Goal: Task Accomplishment & Management: Use online tool/utility

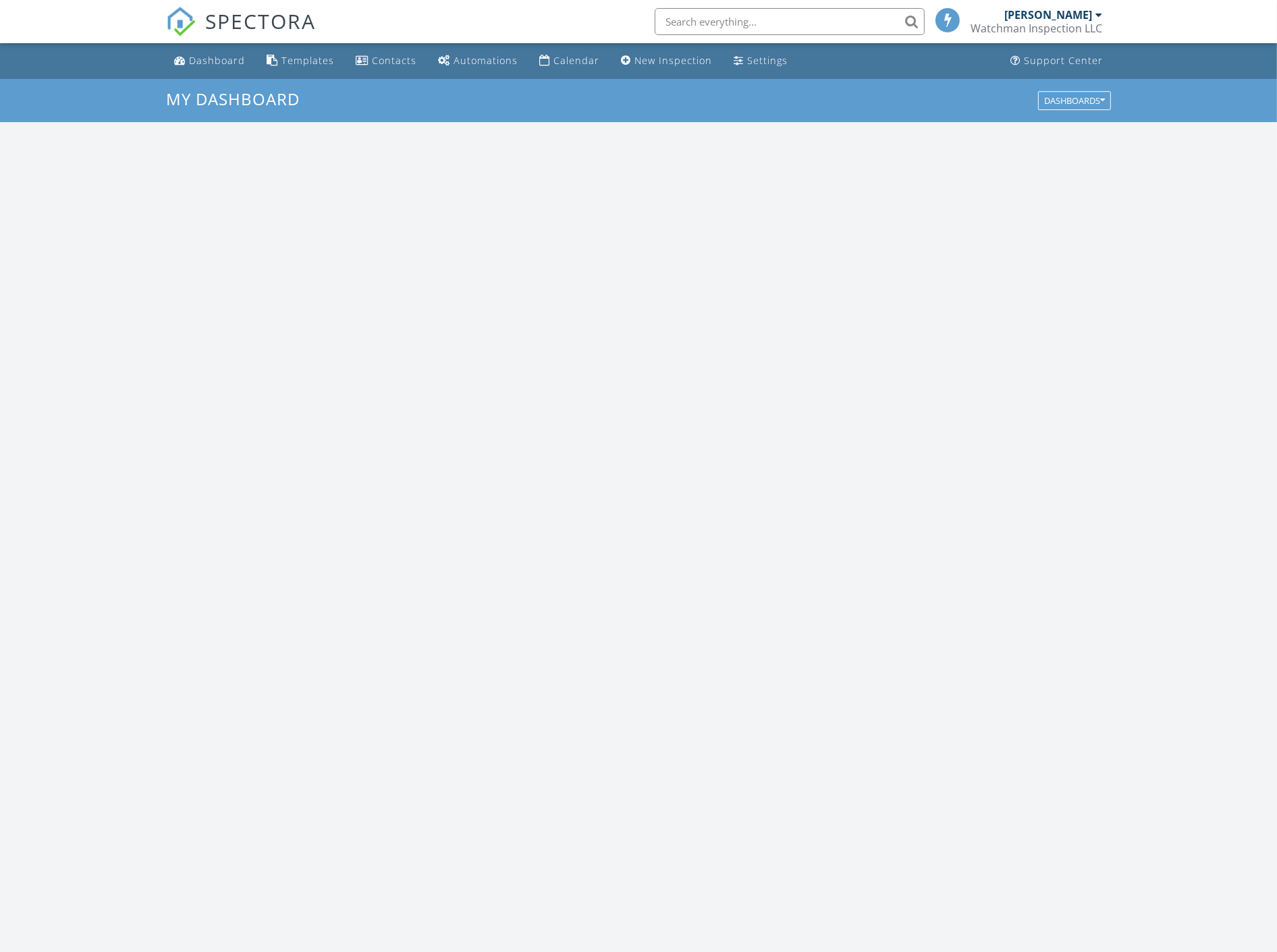
scroll to position [1252, 1300]
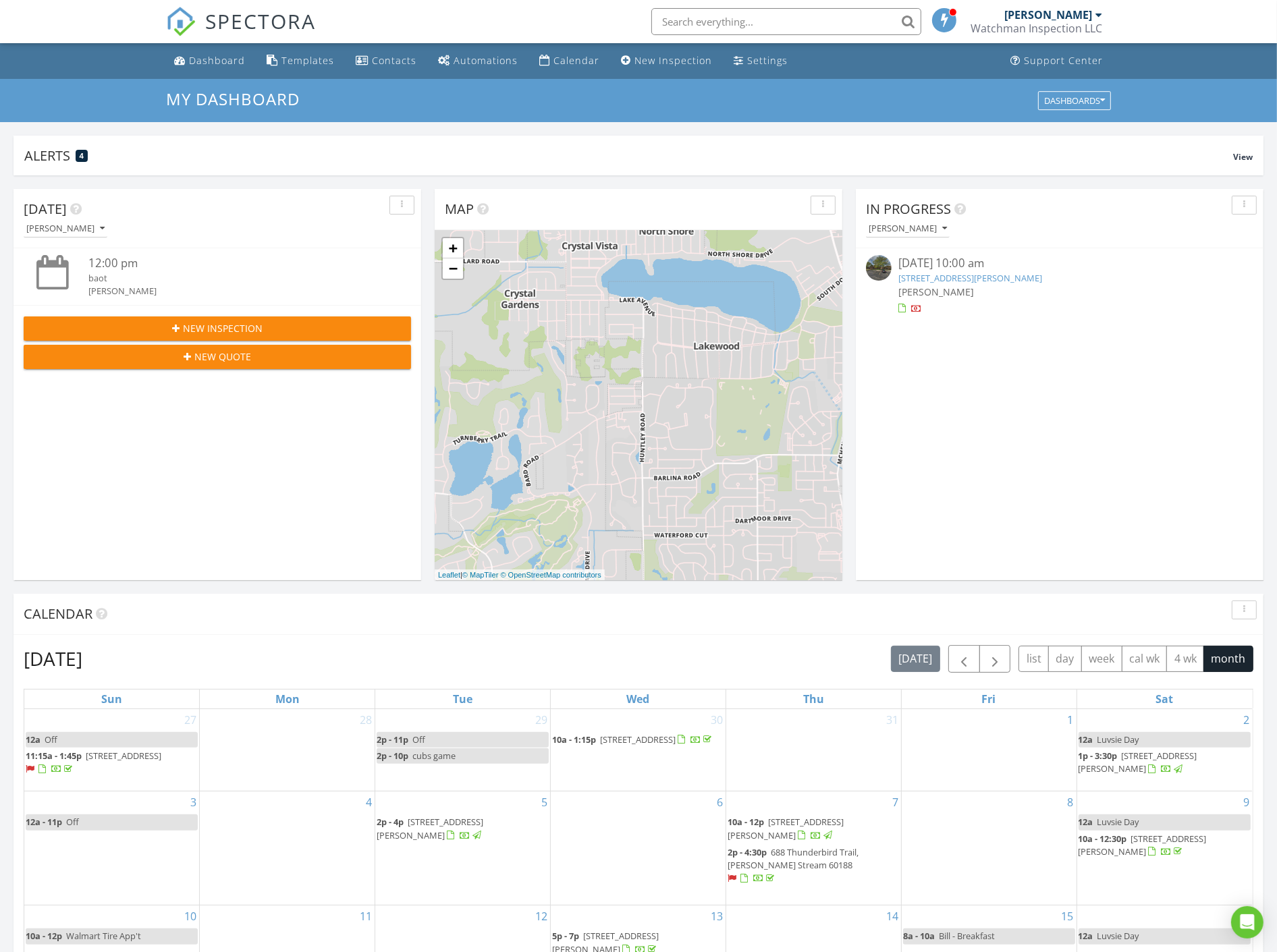
click at [939, 275] on link "[STREET_ADDRESS][PERSON_NAME]" at bounding box center [970, 279] width 144 height 13
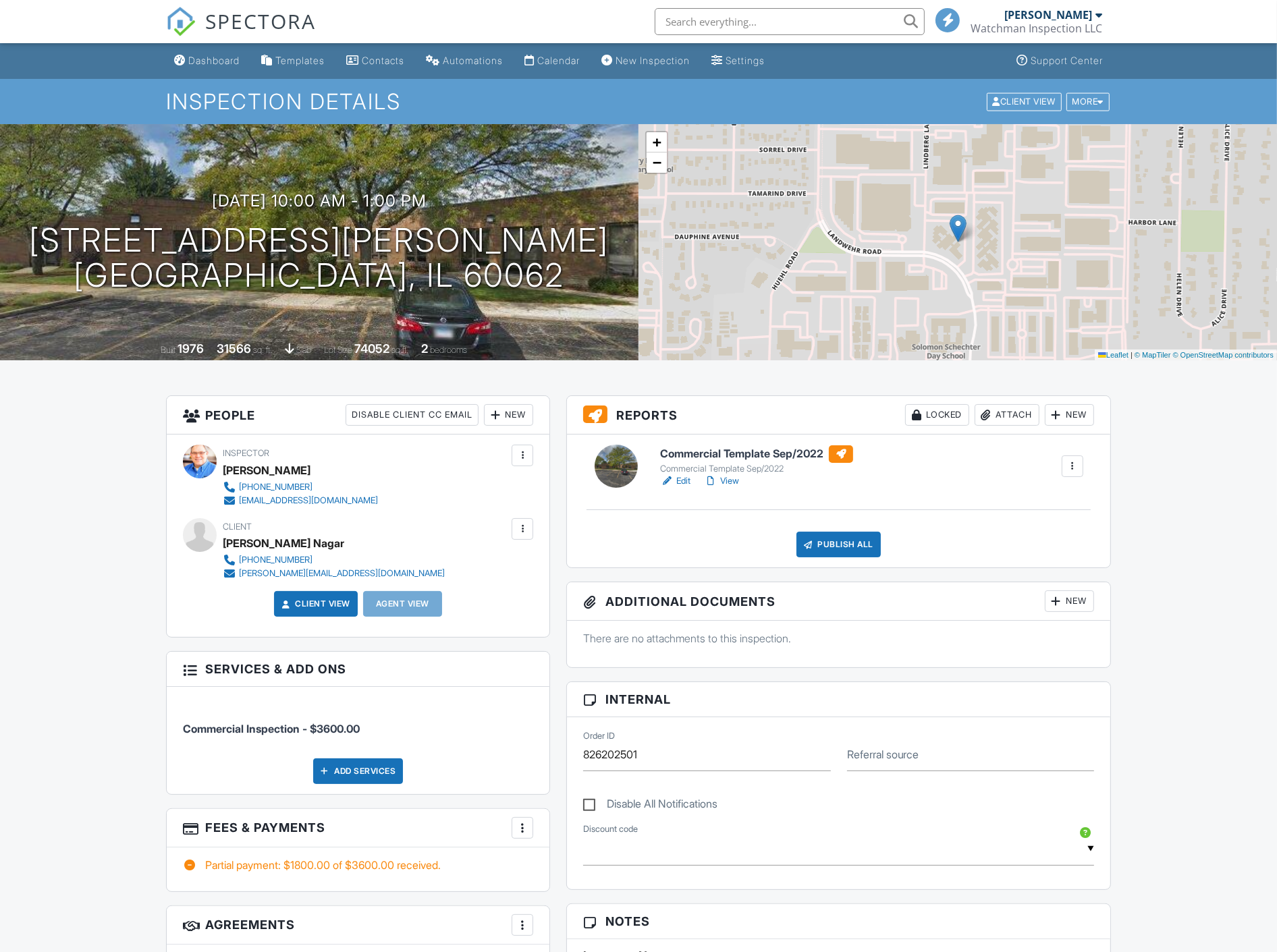
click at [706, 455] on h6 "Commercial Template Sep/2022" at bounding box center [756, 455] width 193 height 18
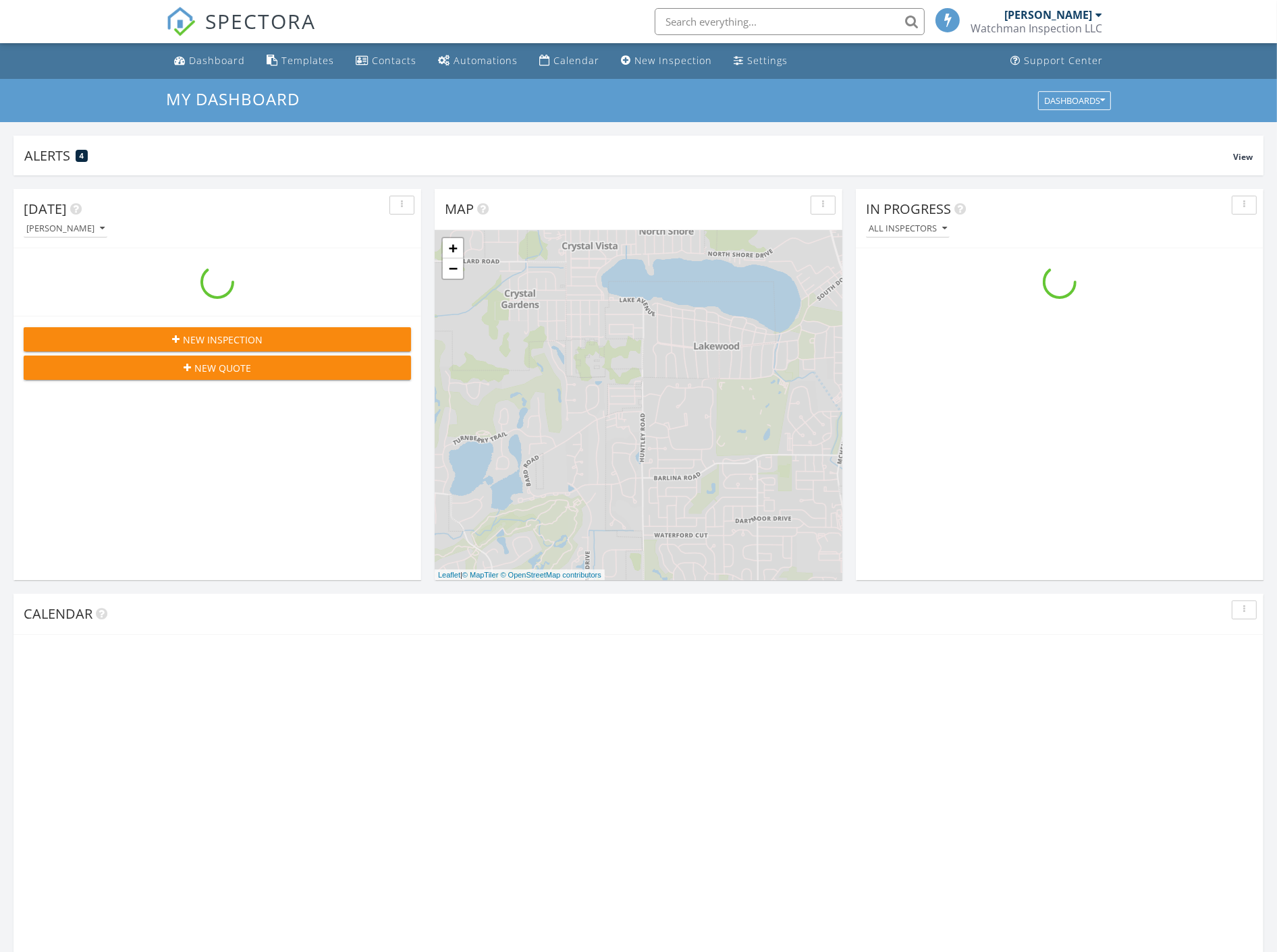
scroll to position [1252, 1300]
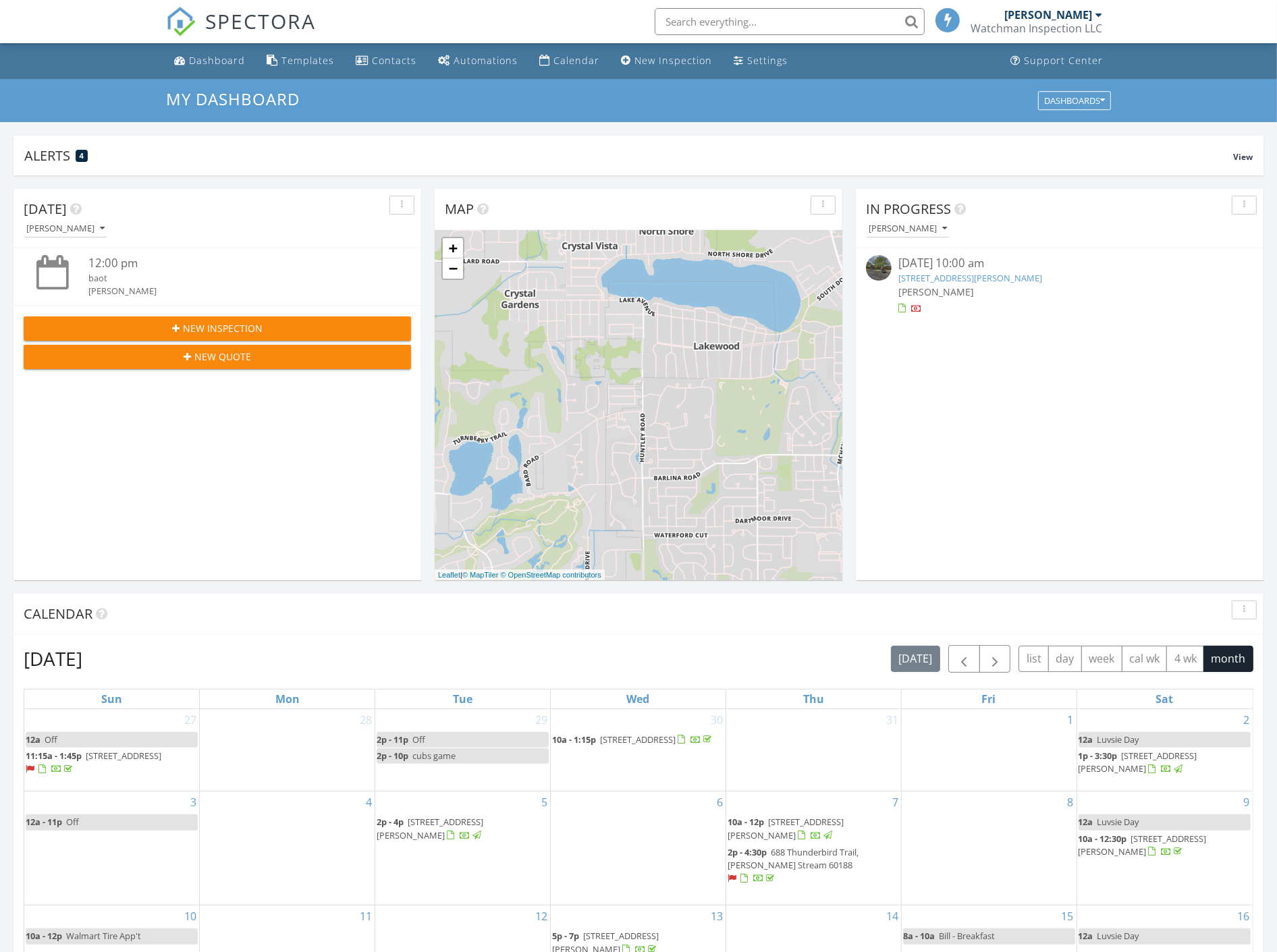
click at [952, 277] on link "[STREET_ADDRESS][PERSON_NAME]" at bounding box center [970, 279] width 144 height 13
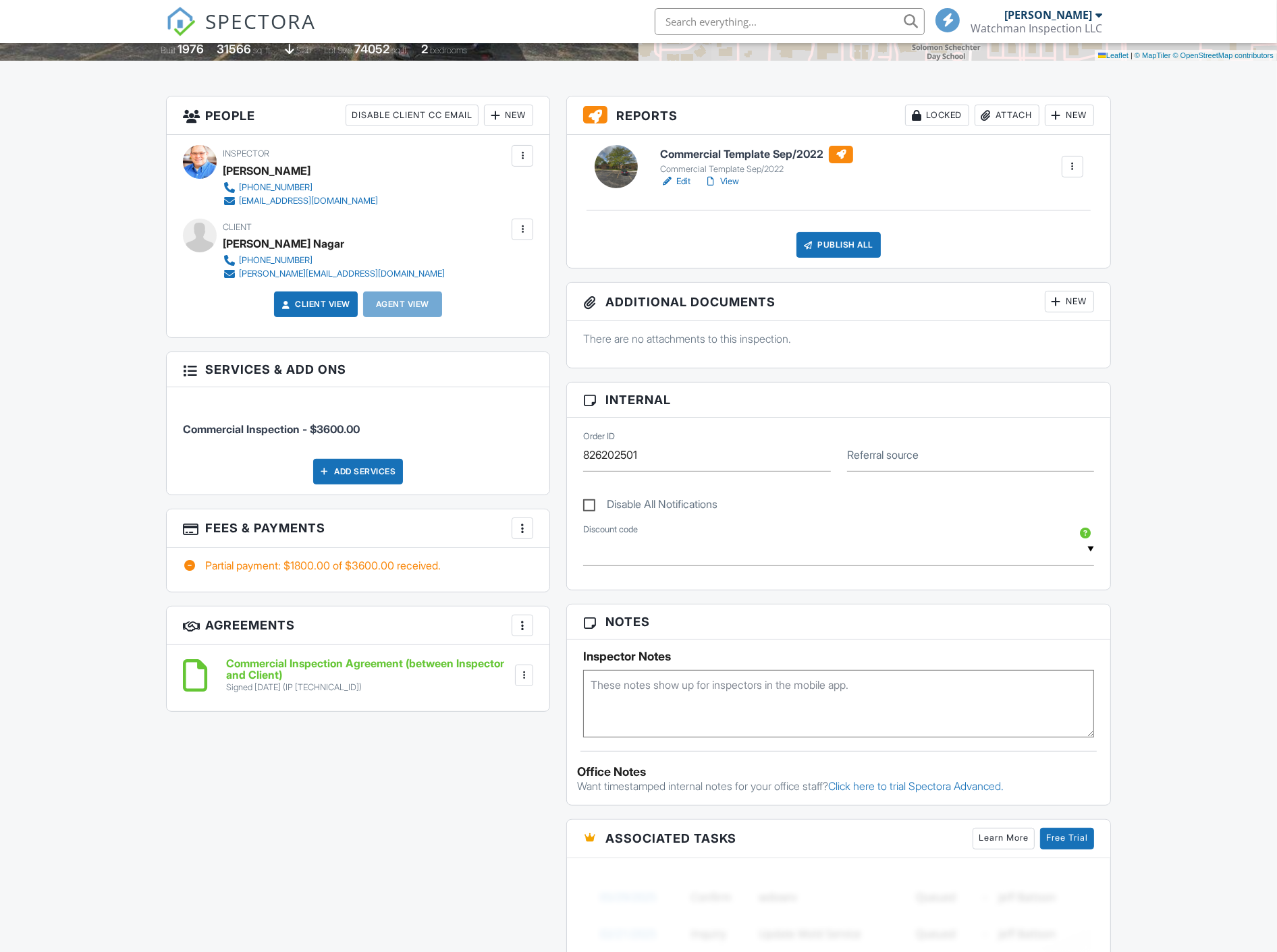
scroll to position [150, 0]
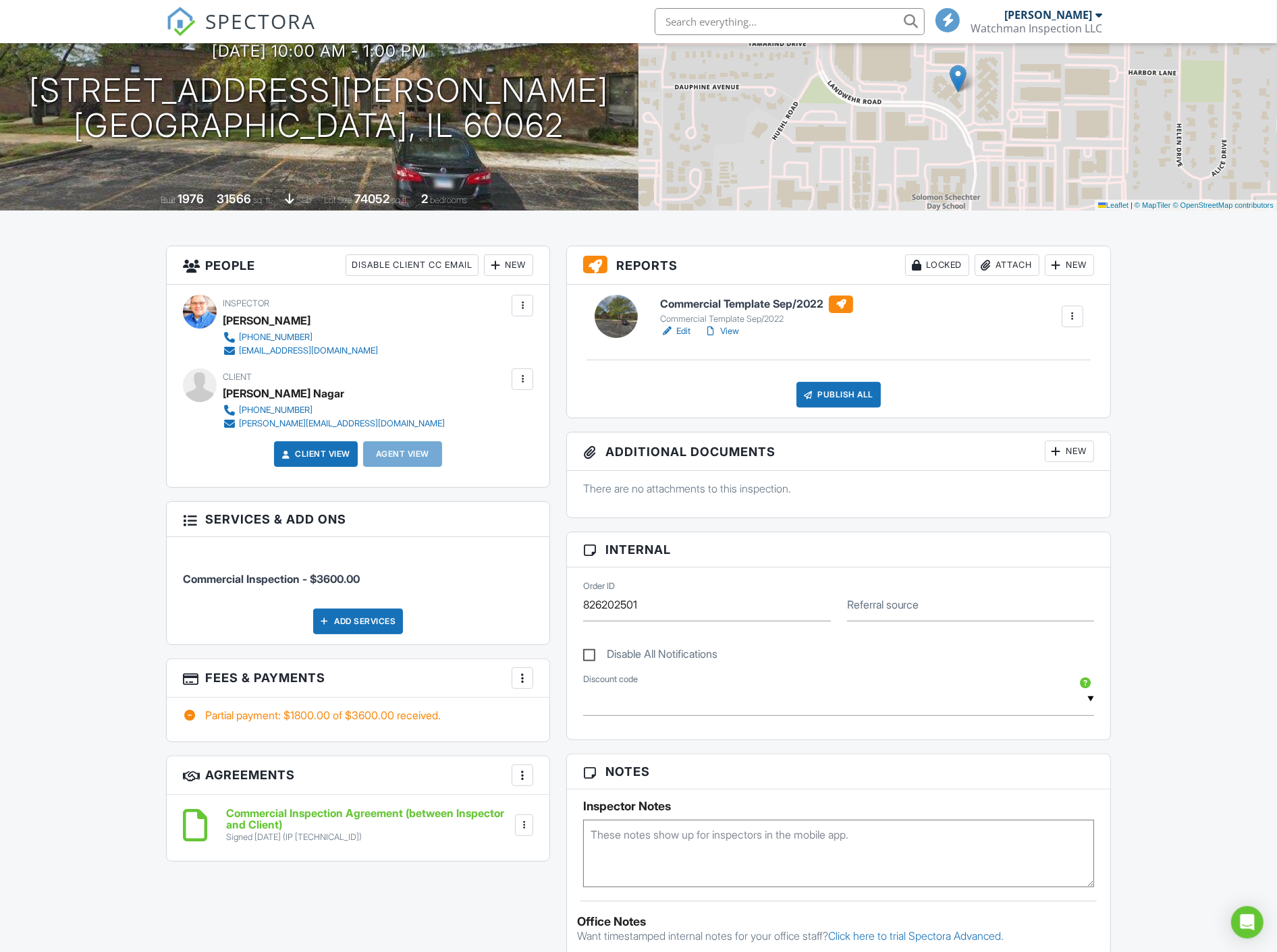
click at [742, 309] on h6 "Commercial Template Sep/2022" at bounding box center [756, 305] width 193 height 18
